Goal: Task Accomplishment & Management: Manage account settings

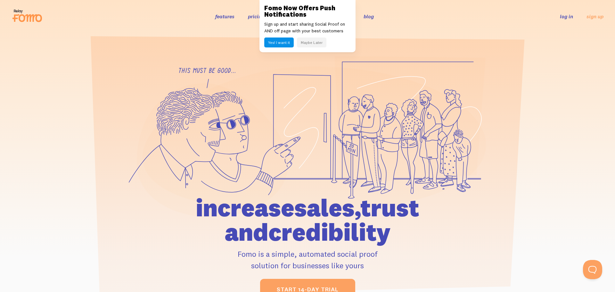
click at [568, 16] on link "log in" at bounding box center [566, 16] width 13 height 6
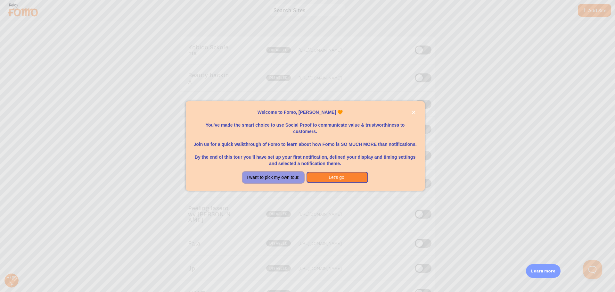
click at [284, 176] on button "I want to pick my own tour." at bounding box center [272, 178] width 61 height 12
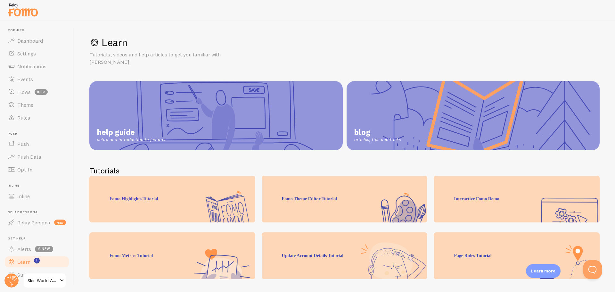
click at [40, 280] on span "Skin World Agata Ostosjka" at bounding box center [43, 280] width 30 height 8
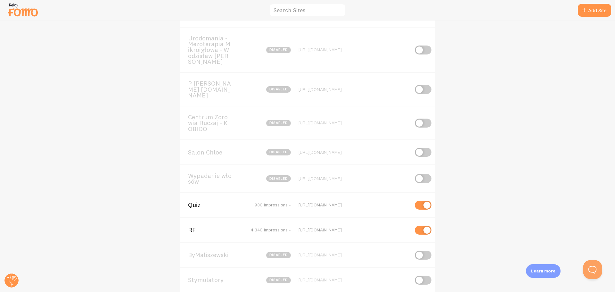
scroll to position [736, 0]
click at [244, 226] on div "RF 4,340 Impressions -" at bounding box center [239, 229] width 103 height 6
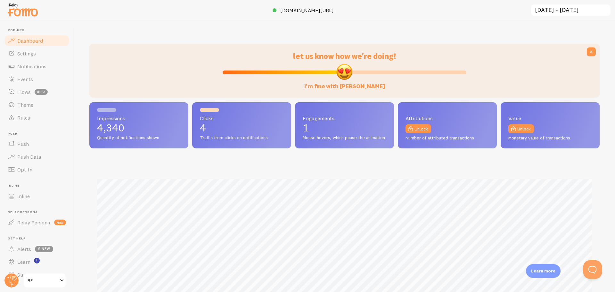
scroll to position [168, 510]
click at [45, 81] on link "Events" at bounding box center [37, 79] width 66 height 13
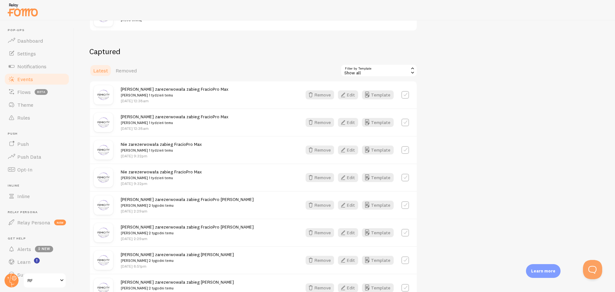
scroll to position [138, 0]
click at [403, 173] on label at bounding box center [405, 177] width 8 height 8
checkbox input "true"
click at [393, 70] on button "Remove Selected" at bounding box center [393, 69] width 48 height 9
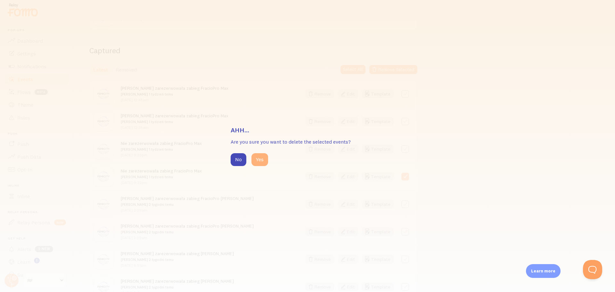
click at [260, 163] on button "Yes" at bounding box center [259, 159] width 17 height 13
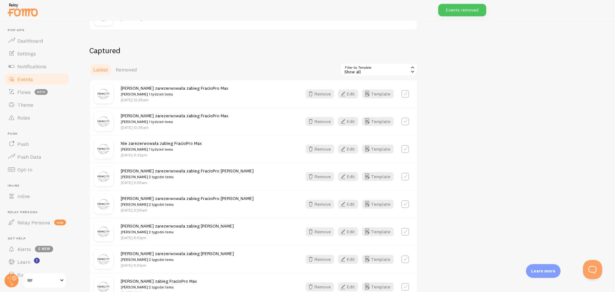
scroll to position [0, 0]
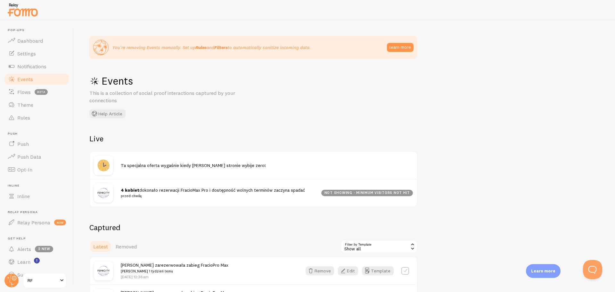
click at [58, 281] on span at bounding box center [62, 280] width 8 height 8
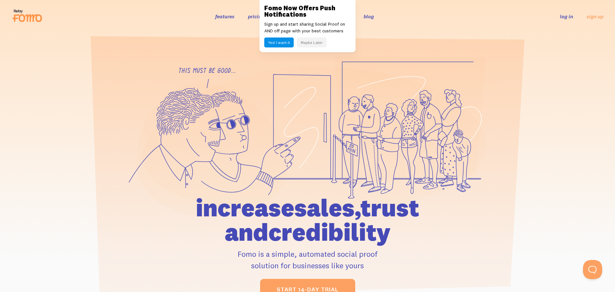
click at [560, 20] on link "log in" at bounding box center [566, 16] width 13 height 6
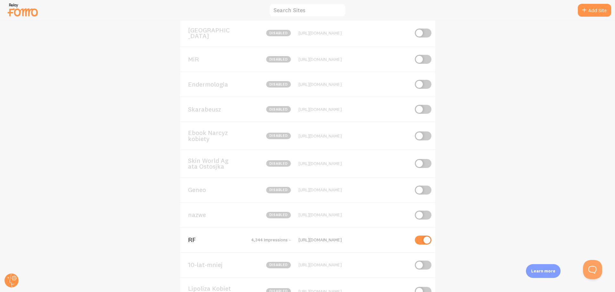
scroll to position [1481, 0]
click at [218, 234] on span "RF" at bounding box center [214, 237] width 52 height 6
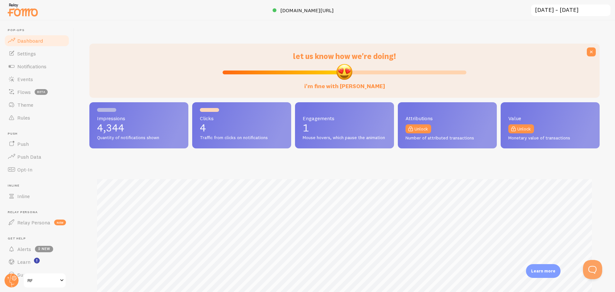
scroll to position [168, 510]
click at [56, 82] on link "Events" at bounding box center [37, 79] width 66 height 13
